Goal: Task Accomplishment & Management: Use online tool/utility

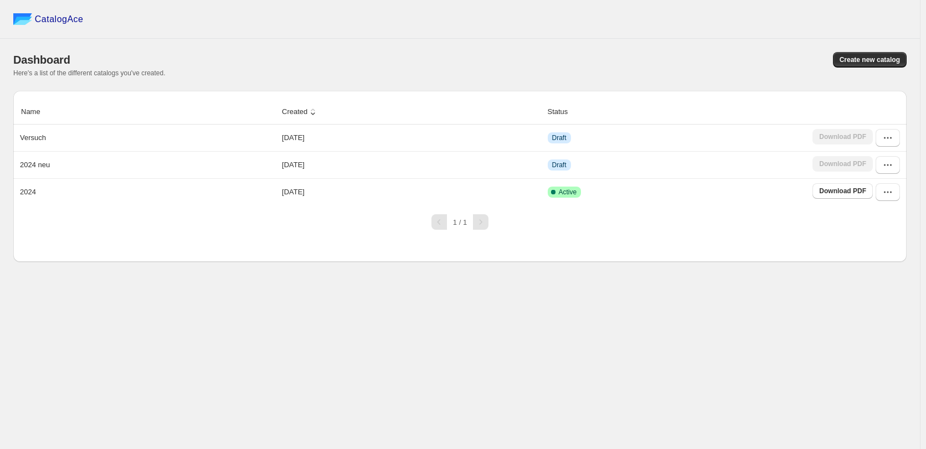
click at [498, 53] on div "Create new catalog" at bounding box center [681, 60] width 451 height 16
click at [880, 164] on button "button" at bounding box center [888, 165] width 24 height 18
click at [889, 260] on span "Edit" at bounding box center [887, 265] width 57 height 11
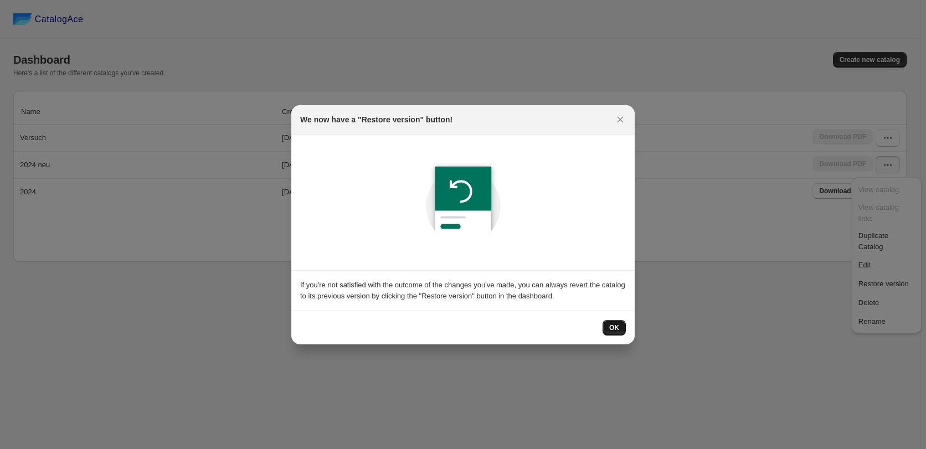
click at [611, 328] on span "OK" at bounding box center [614, 328] width 10 height 9
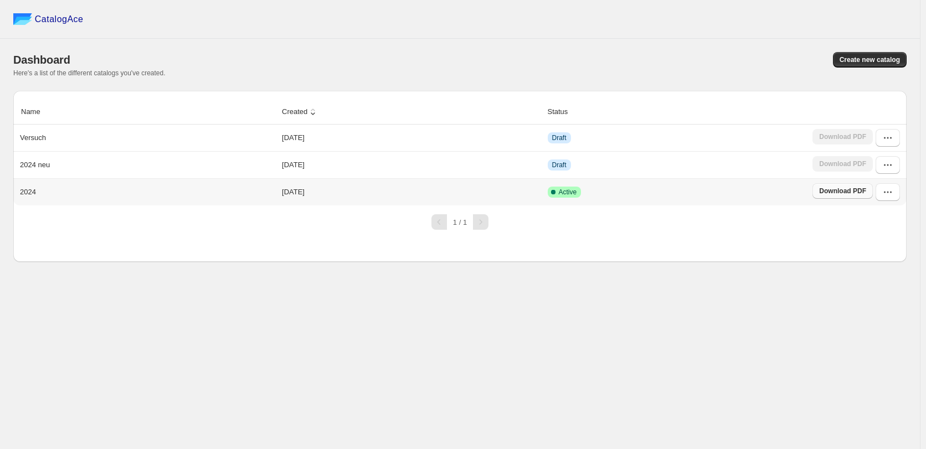
click at [851, 191] on span "Download PDF" at bounding box center [842, 191] width 47 height 9
click at [879, 140] on button "button" at bounding box center [888, 138] width 24 height 18
click at [885, 204] on span "Duplicate Catalog" at bounding box center [874, 213] width 30 height 19
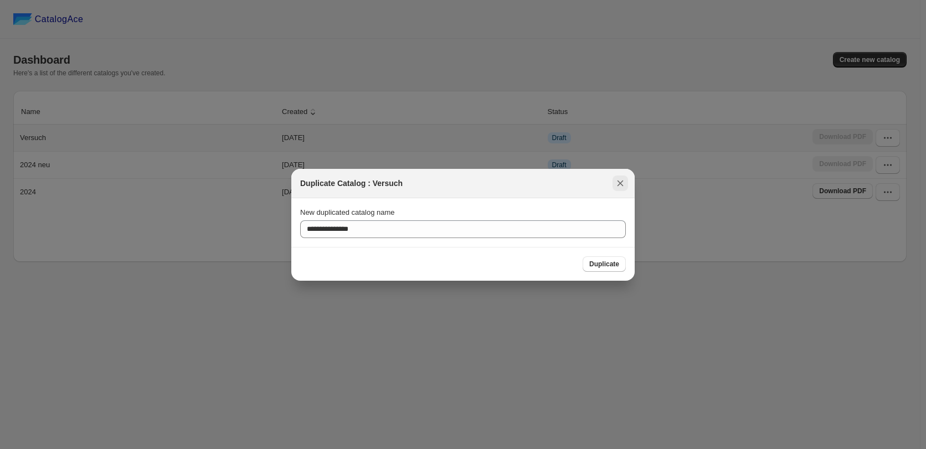
click at [613, 182] on button ":r5:" at bounding box center [621, 184] width 16 height 16
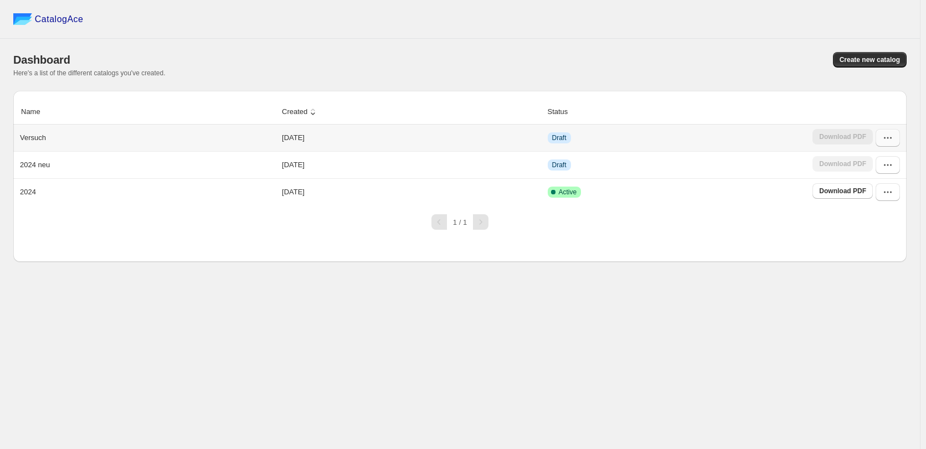
click at [889, 143] on icon "button" at bounding box center [888, 137] width 11 height 11
click at [886, 229] on button "Edit" at bounding box center [886, 238] width 63 height 18
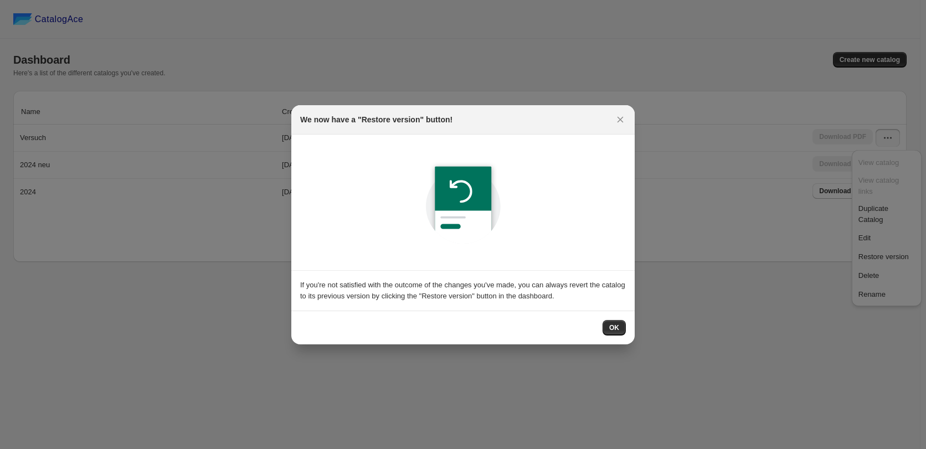
click at [598, 322] on div "OK" at bounding box center [463, 328] width 326 height 16
click at [629, 319] on div "OK" at bounding box center [463, 328] width 344 height 34
click at [618, 326] on span "OK" at bounding box center [614, 328] width 10 height 9
